Goal: Communication & Community: Answer question/provide support

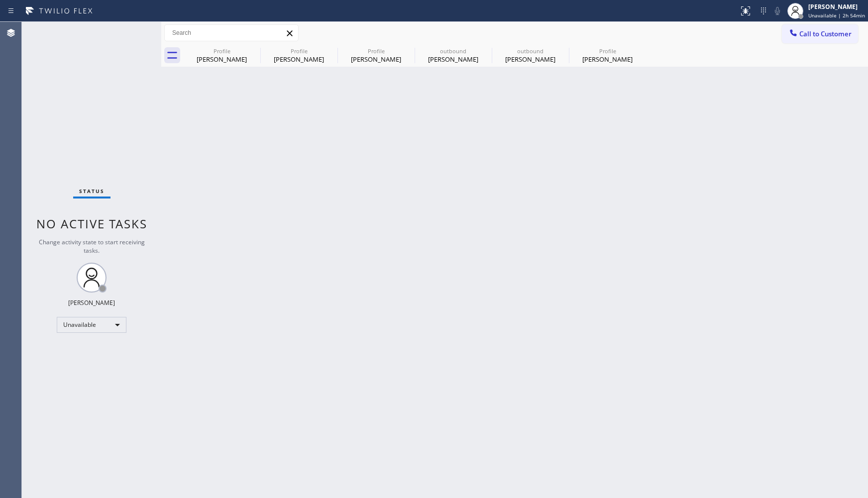
click at [813, 29] on span "Call to Customer" at bounding box center [825, 33] width 52 height 9
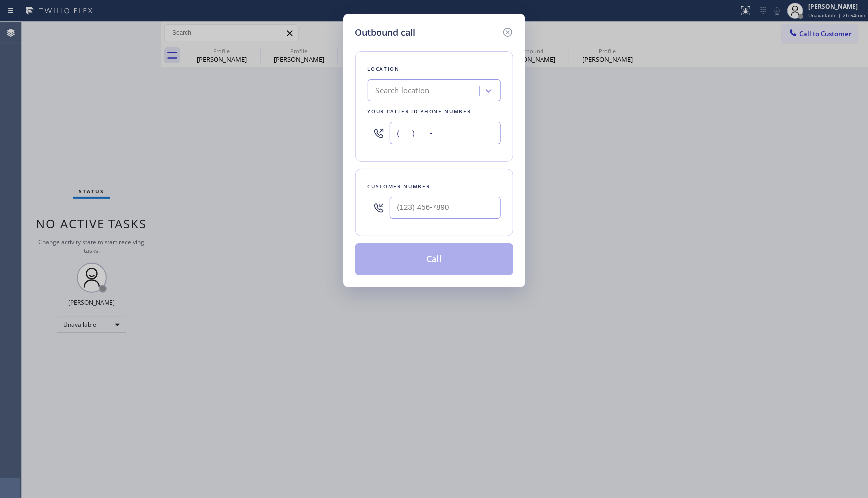
drag, startPoint x: 333, startPoint y: 134, endPoint x: 326, endPoint y: 134, distance: 6.5
click at [326, 134] on div "Outbound call Location Search location Your caller id phone number (___) ___-__…" at bounding box center [434, 249] width 868 height 498
paste input "323) 416-2342"
type input "[PHONE_NUMBER]"
click at [459, 207] on input "(___) ___-____" at bounding box center [445, 208] width 111 height 22
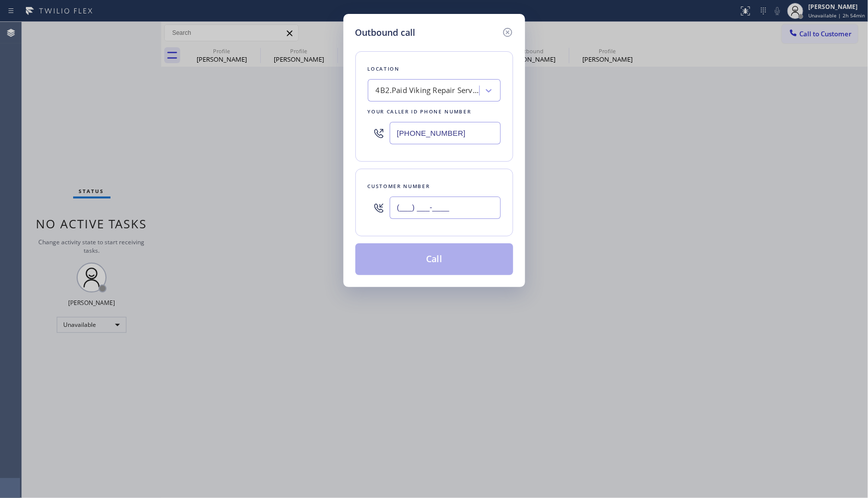
paste input "626) 500-5561"
type input "[PHONE_NUMBER]"
click at [466, 182] on div "Customer number" at bounding box center [434, 186] width 133 height 10
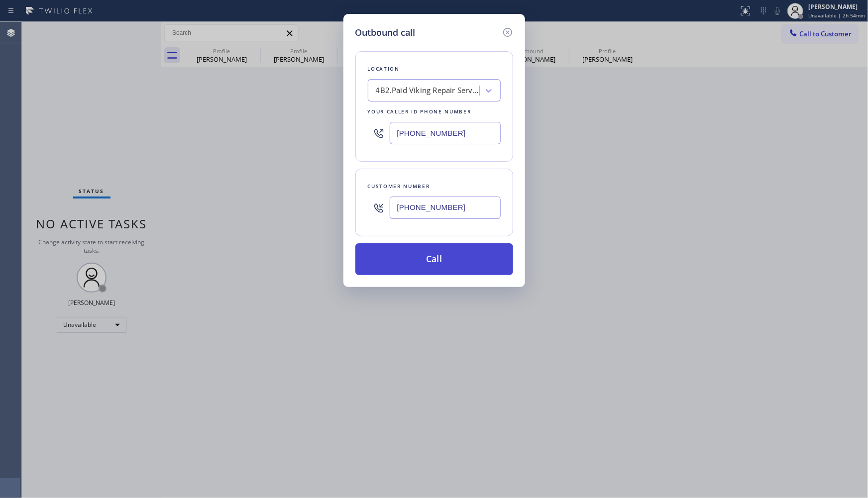
click at [465, 274] on button "Call" at bounding box center [434, 259] width 158 height 32
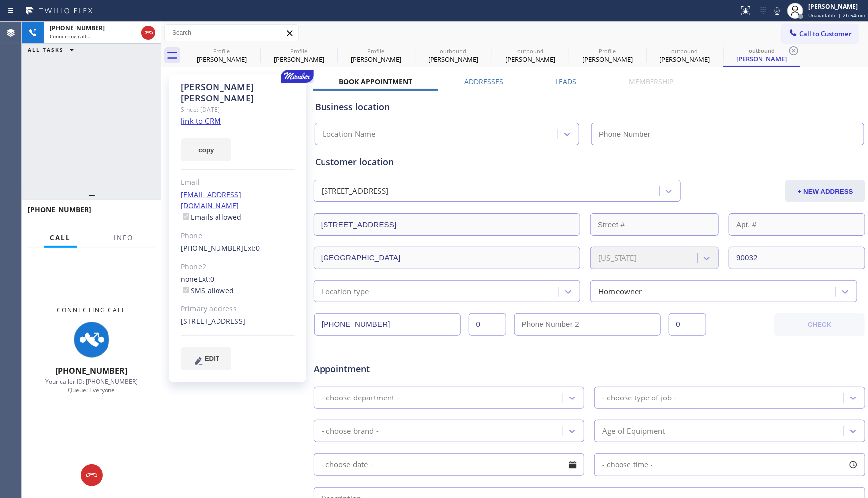
type input "[PHONE_NUMBER]"
drag, startPoint x: 88, startPoint y: 133, endPoint x: 93, endPoint y: 129, distance: 5.7
click at [88, 133] on div "[PHONE_NUMBER] Connecting call… ALL TASKS ALL TASKS ACTIVE TASKS TASKS IN WRAP …" at bounding box center [91, 105] width 139 height 167
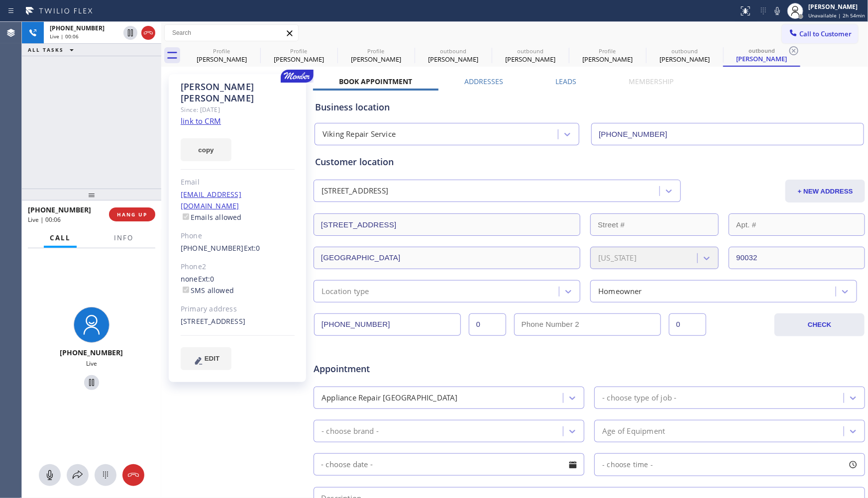
click at [68, 99] on div "[PHONE_NUMBER] Live | 00:06 ALL TASKS ALL TASKS ACTIVE TASKS TASKS IN WRAP UP" at bounding box center [91, 105] width 139 height 167
click at [125, 103] on div "[PHONE_NUMBER] Live | 00:36 ALL TASKS ALL TASKS ACTIVE TASKS TASKS IN WRAP UP" at bounding box center [91, 105] width 139 height 167
click at [125, 114] on div "[PHONE_NUMBER] Live | 00:36 ALL TASKS ALL TASKS ACTIVE TASKS TASKS IN WRAP UP" at bounding box center [91, 105] width 139 height 167
click at [125, 114] on div "[PHONE_NUMBER] Live | 00:40 ALL TASKS ALL TASKS ACTIVE TASKS TASKS IN WRAP UP" at bounding box center [91, 105] width 139 height 167
click at [125, 114] on div "[PHONE_NUMBER] Live | 00:41 ALL TASKS ALL TASKS ACTIVE TASKS TASKS IN WRAP UP" at bounding box center [91, 105] width 139 height 167
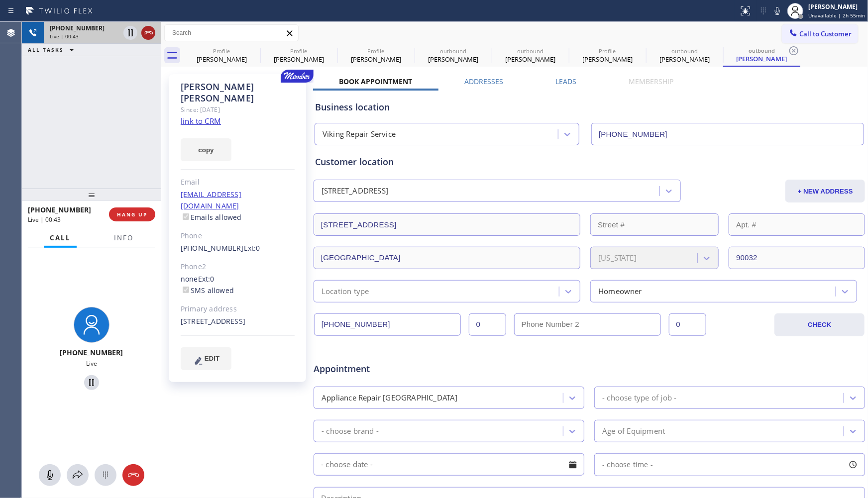
click at [148, 36] on icon at bounding box center [148, 33] width 12 height 12
click at [117, 116] on div "[PHONE_NUMBER] Live | 00:44 ALL TASKS ALL TASKS ACTIVE TASKS TASKS IN WRAP UP" at bounding box center [91, 105] width 139 height 167
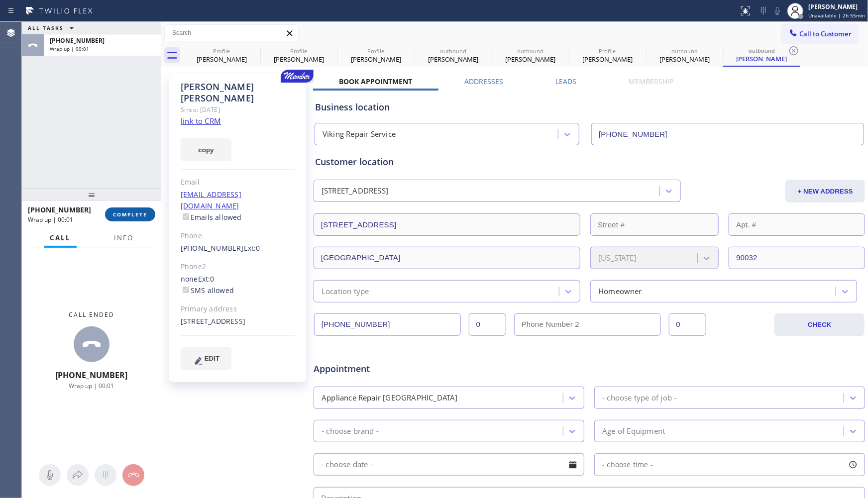
click at [142, 211] on span "COMPLETE" at bounding box center [130, 214] width 34 height 7
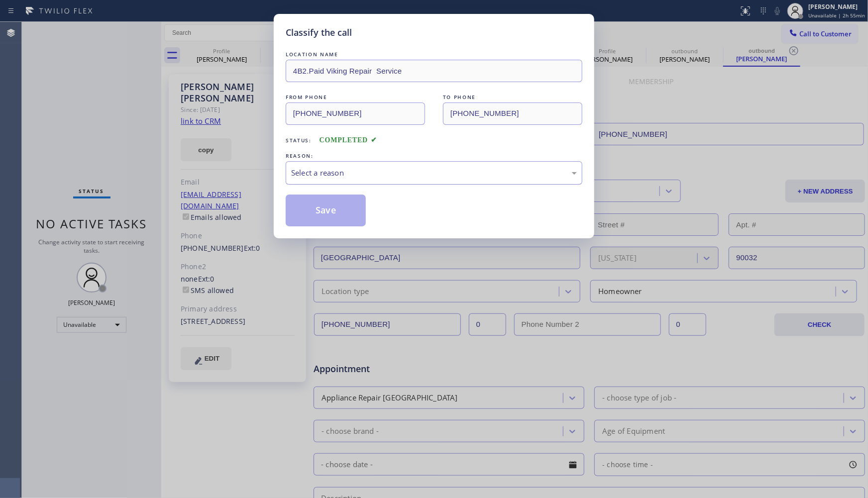
click at [362, 170] on div "Select a reason" at bounding box center [434, 172] width 286 height 11
click at [331, 201] on button "Save" at bounding box center [326, 211] width 80 height 32
